Goal: Task Accomplishment & Management: Manage account settings

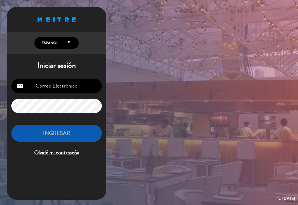
click at [72, 85] on input "email" at bounding box center [56, 86] width 91 height 14
type input "[EMAIL_ADDRESS][DOMAIN_NAME]"
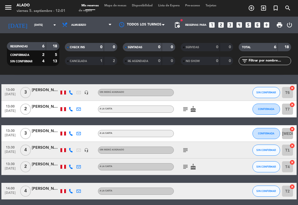
scroll to position [16, 0]
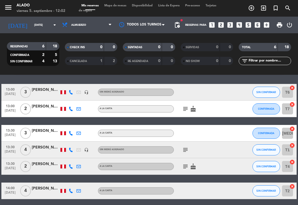
click at [43, 109] on div at bounding box center [46, 111] width 28 height 4
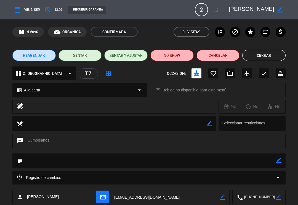
click at [210, 55] on button "Cerrar" at bounding box center [264, 55] width 43 height 11
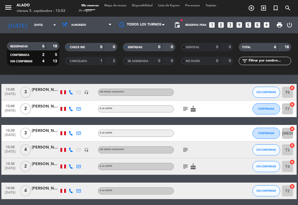
click at [194, 108] on icon "cake" at bounding box center [193, 108] width 7 height 7
click at [184, 106] on icon "subject" at bounding box center [185, 108] width 7 height 7
click at [183, 106] on icon "subject" at bounding box center [185, 108] width 7 height 7
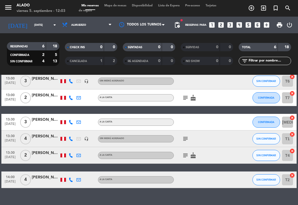
click at [47, 155] on div "[PERSON_NAME]" at bounding box center [46, 153] width 28 height 6
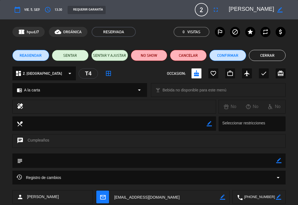
click at [210, 56] on button "Cerrar" at bounding box center [267, 55] width 37 height 11
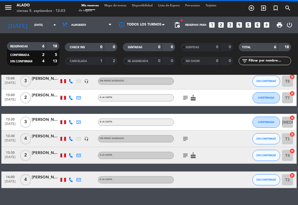
click at [193, 152] on icon "cake" at bounding box center [193, 155] width 7 height 7
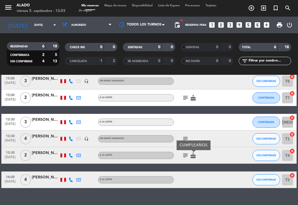
click at [189, 152] on icon "subject" at bounding box center [185, 155] width 7 height 7
click at [184, 153] on icon "subject" at bounding box center [185, 155] width 7 height 7
click at [187, 139] on icon "subject" at bounding box center [185, 138] width 7 height 7
click at [186, 138] on icon "subject" at bounding box center [185, 138] width 7 height 7
click at [96, 24] on span "Almuerzo" at bounding box center [86, 25] width 55 height 12
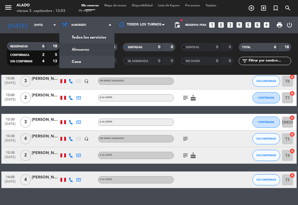
click at [92, 62] on div "menu Alado [DATE] 5. septiembre - 12:03 Mis reservas Mapa de mesas Disponibilid…" at bounding box center [149, 37] width 298 height 75
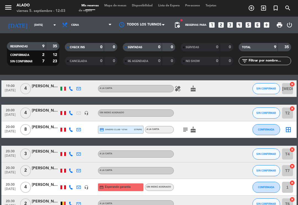
scroll to position [19, 0]
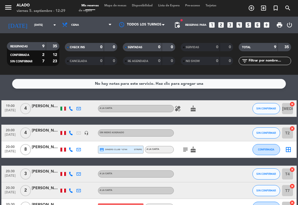
click at [91, 25] on span "Cena" at bounding box center [86, 25] width 55 height 12
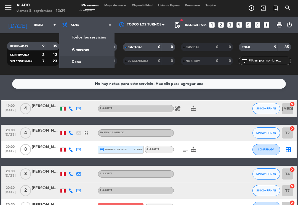
click at [94, 48] on div "menu Alado [DATE] 5. septiembre - 12:29 Mis reservas Mapa de mesas Disponibilid…" at bounding box center [149, 37] width 298 height 75
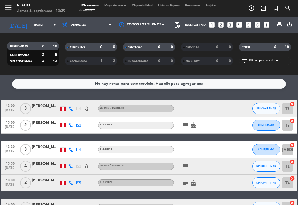
click at [118, 4] on span "Mapa de mesas" at bounding box center [116, 5] width 28 height 3
